Goal: Task Accomplishment & Management: Use online tool/utility

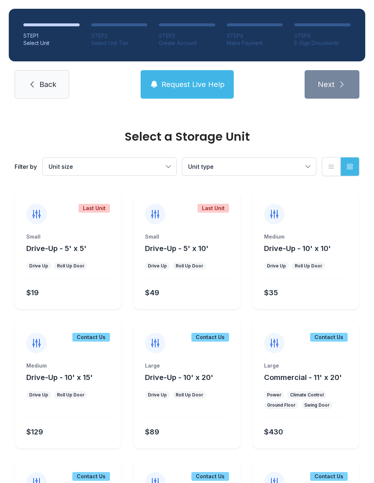
click at [29, 84] on icon at bounding box center [32, 84] width 9 height 9
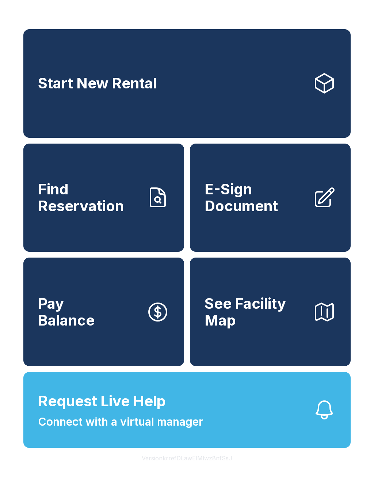
click at [248, 214] on span "E-Sign Document" at bounding box center [255, 197] width 102 height 33
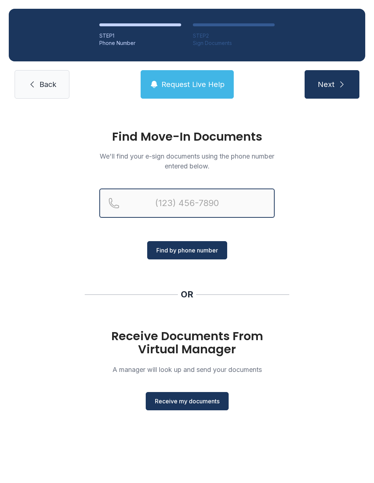
click at [143, 210] on input "Reservation phone number" at bounding box center [186, 202] width 175 height 29
type input "[PHONE_NUMBER]"
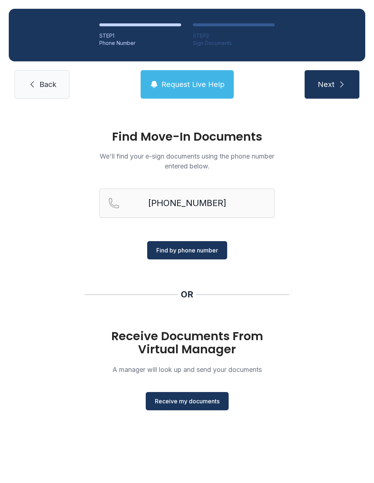
click at [174, 253] on span "Find by phone number" at bounding box center [187, 250] width 62 height 9
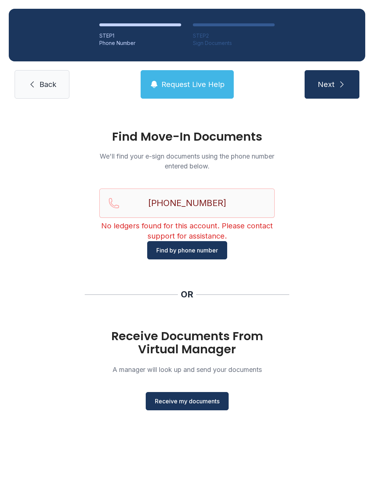
click at [172, 404] on span "Receive my documents" at bounding box center [187, 400] width 65 height 9
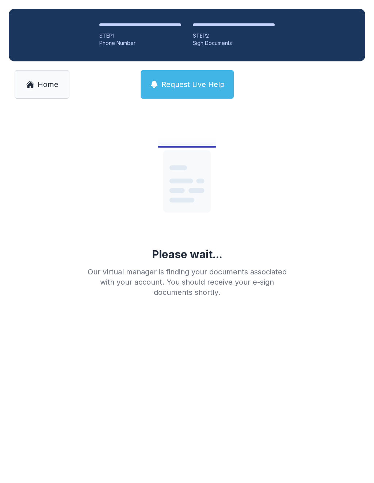
click at [30, 83] on icon at bounding box center [30, 85] width 6 height 6
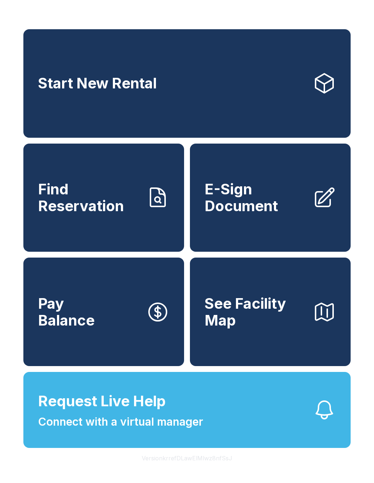
click at [252, 214] on span "E-Sign Document" at bounding box center [255, 197] width 102 height 33
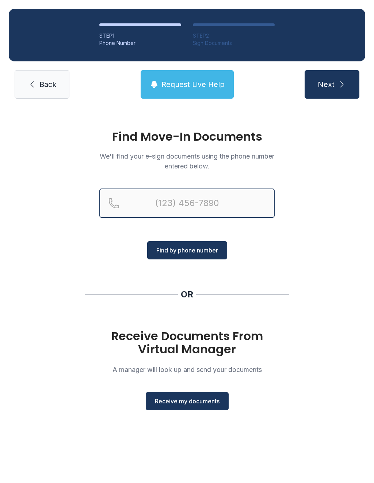
click at [152, 207] on input "Reservation phone number" at bounding box center [186, 202] width 175 height 29
type input "[PHONE_NUMBER]"
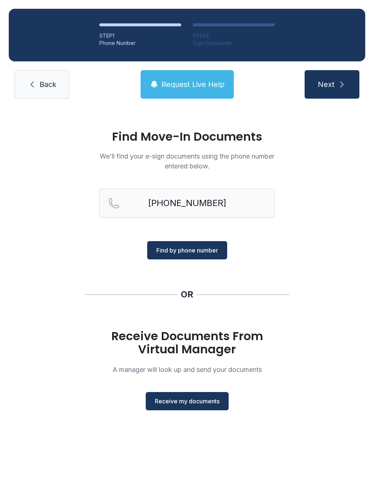
click at [217, 252] on span "Find by phone number" at bounding box center [187, 250] width 62 height 9
